Goal: Task Accomplishment & Management: Use online tool/utility

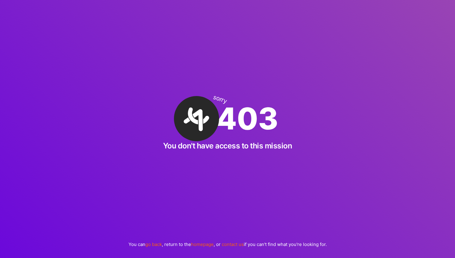
click at [366, 74] on div "sorry 403 You don't have access to this mission You can go back , return to the…" at bounding box center [227, 129] width 455 height 258
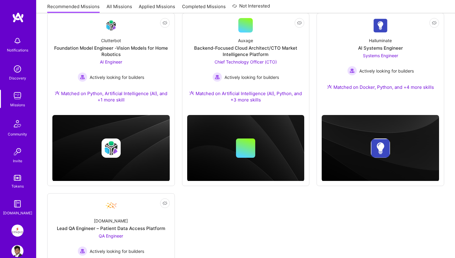
scroll to position [73, 0]
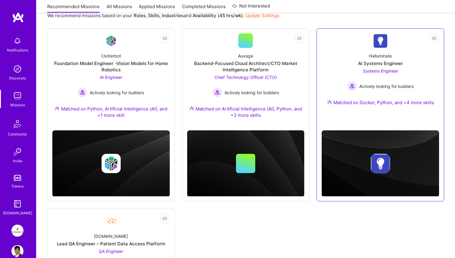
click at [369, 68] on span "Systems Engineer" at bounding box center [380, 70] width 35 height 5
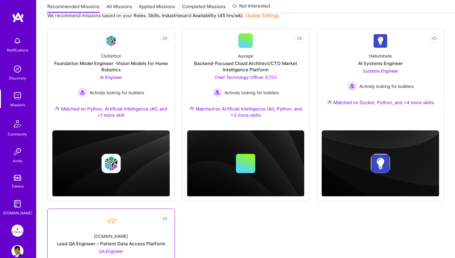
click at [130, 232] on div "Healthex.io Lead QA Engineer – Patient Data Access Platform QA Engineer Activel…" at bounding box center [110, 249] width 117 height 43
